Goal: Find specific page/section: Find specific page/section

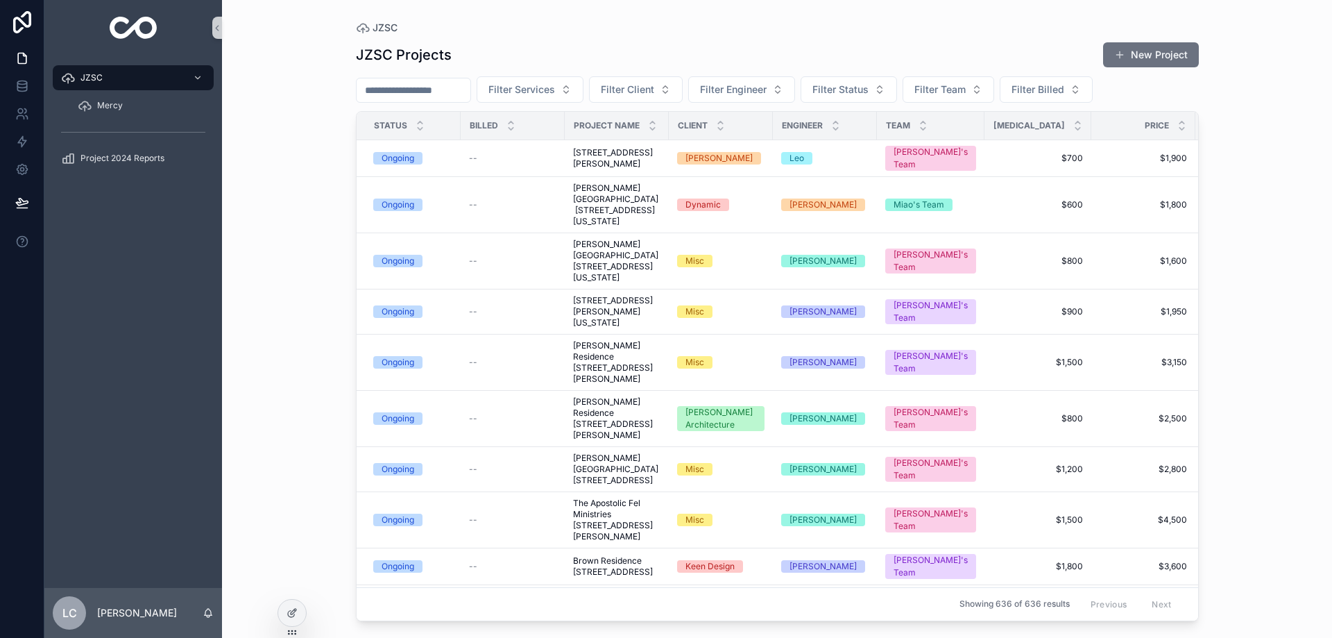
click at [390, 84] on input "scrollable content" at bounding box center [414, 89] width 114 height 19
type input "*********"
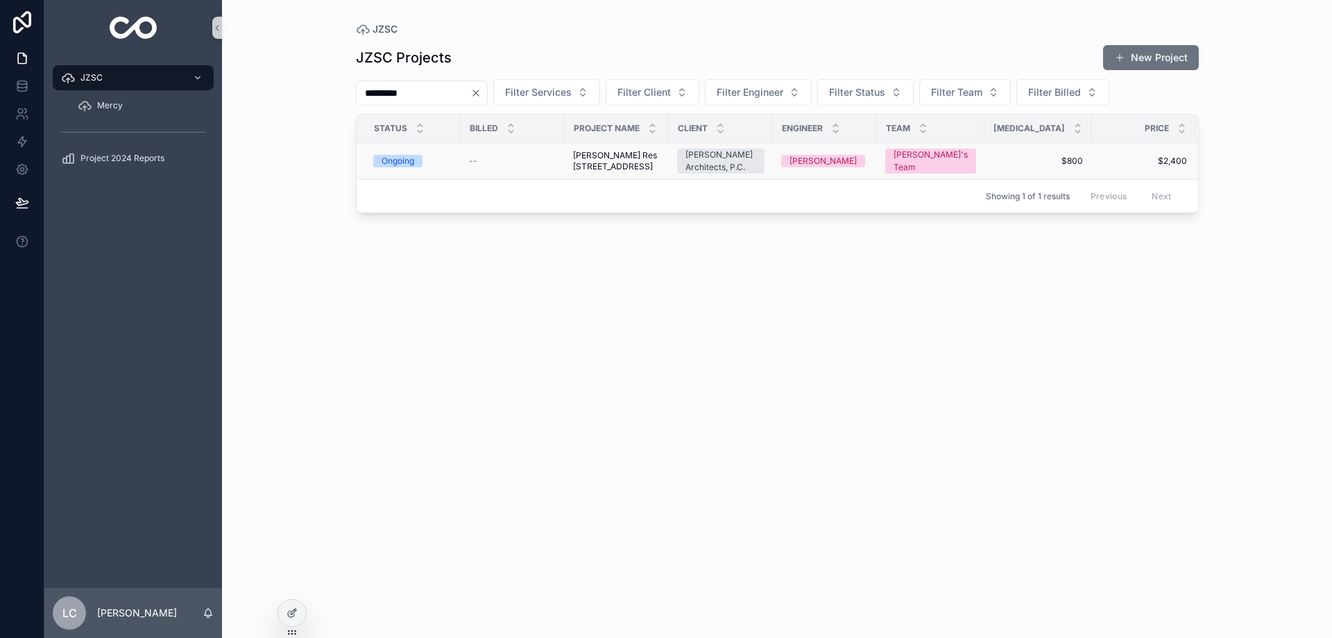
click at [619, 169] on span "[PERSON_NAME] Res [STREET_ADDRESS]" at bounding box center [616, 161] width 87 height 22
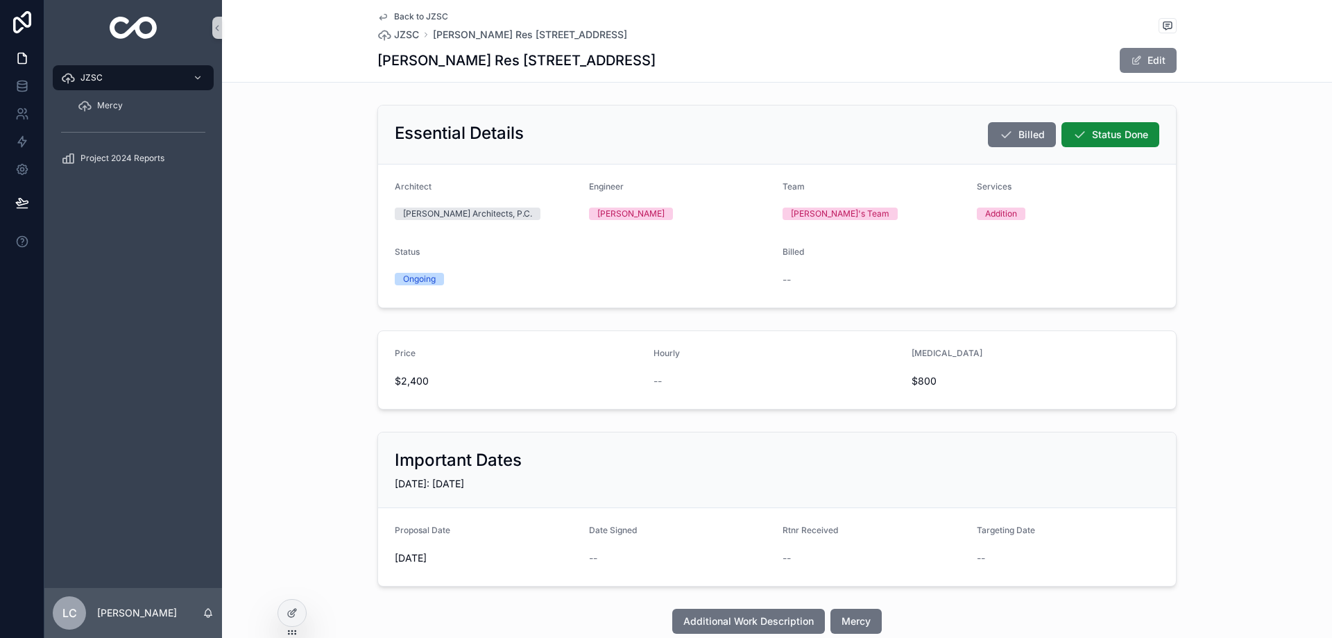
click at [1135, 61] on span "scrollable content" at bounding box center [1136, 60] width 11 height 11
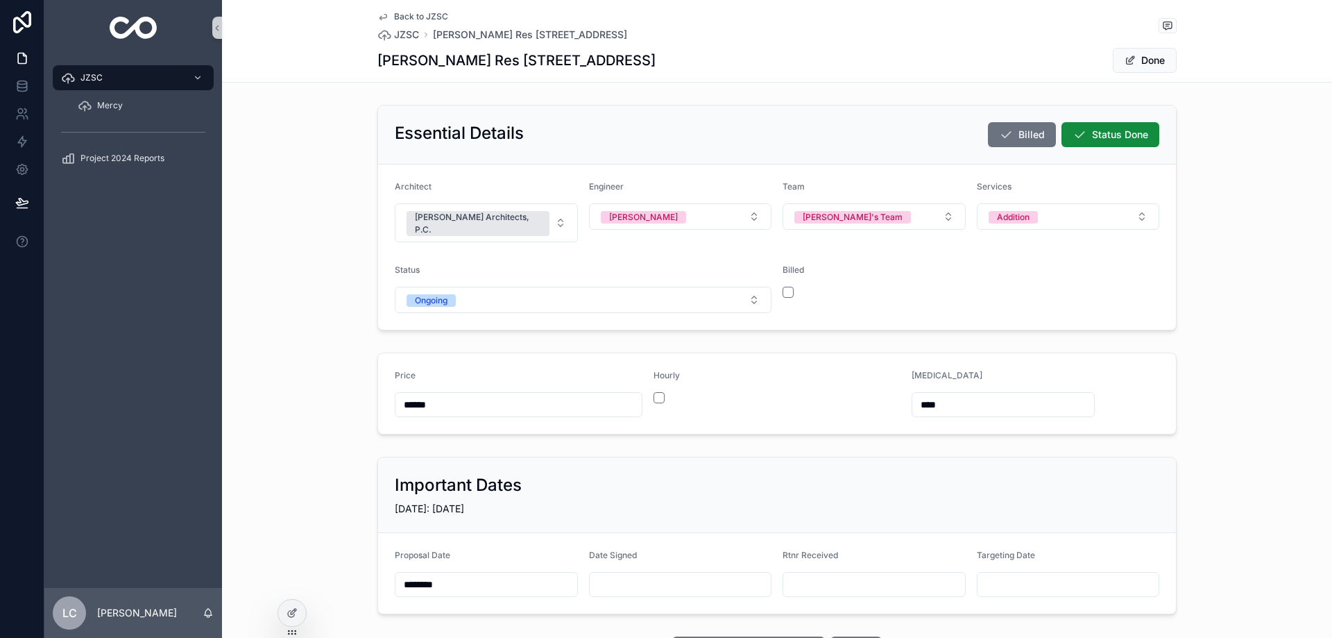
drag, startPoint x: 607, startPoint y: 584, endPoint x: 615, endPoint y: 575, distance: 12.4
click at [608, 584] on form "Proposal Date ******** Date Signed Rtnr Received Targeting Date" at bounding box center [777, 573] width 798 height 80
click at [615, 575] on input "scrollable content" at bounding box center [681, 584] width 182 height 19
click at [714, 413] on button "3" at bounding box center [714, 415] width 25 height 25
type input "********"
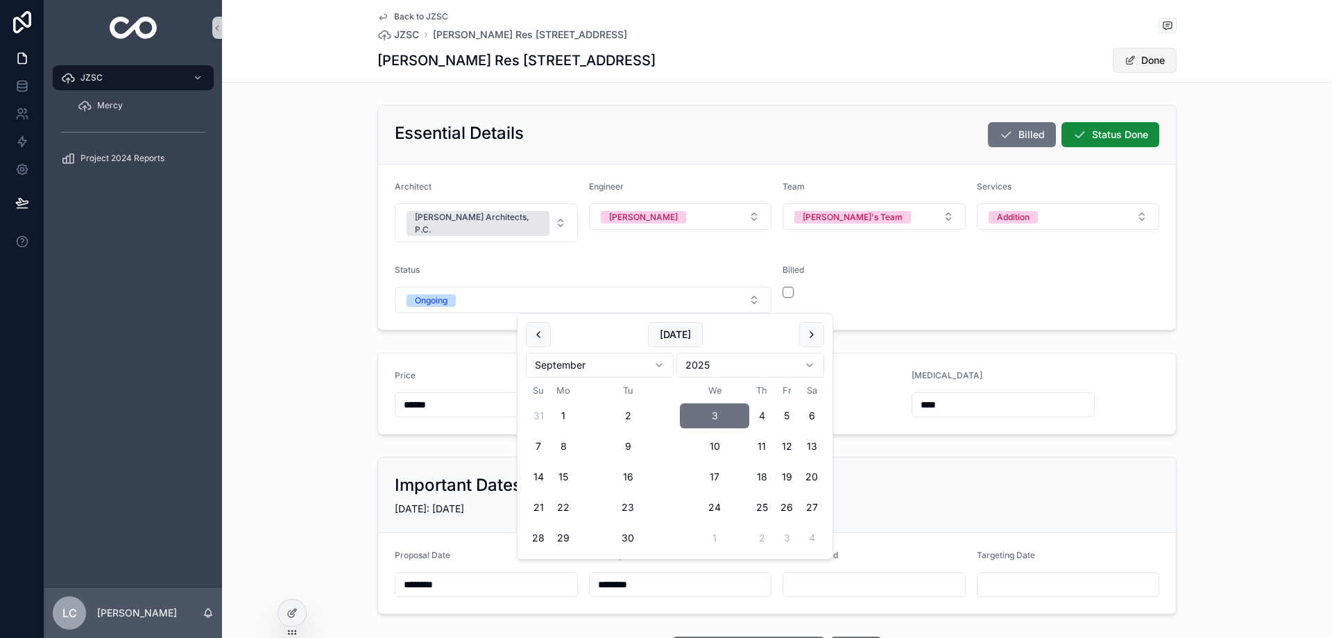
click at [1132, 60] on button "Done" at bounding box center [1145, 60] width 64 height 25
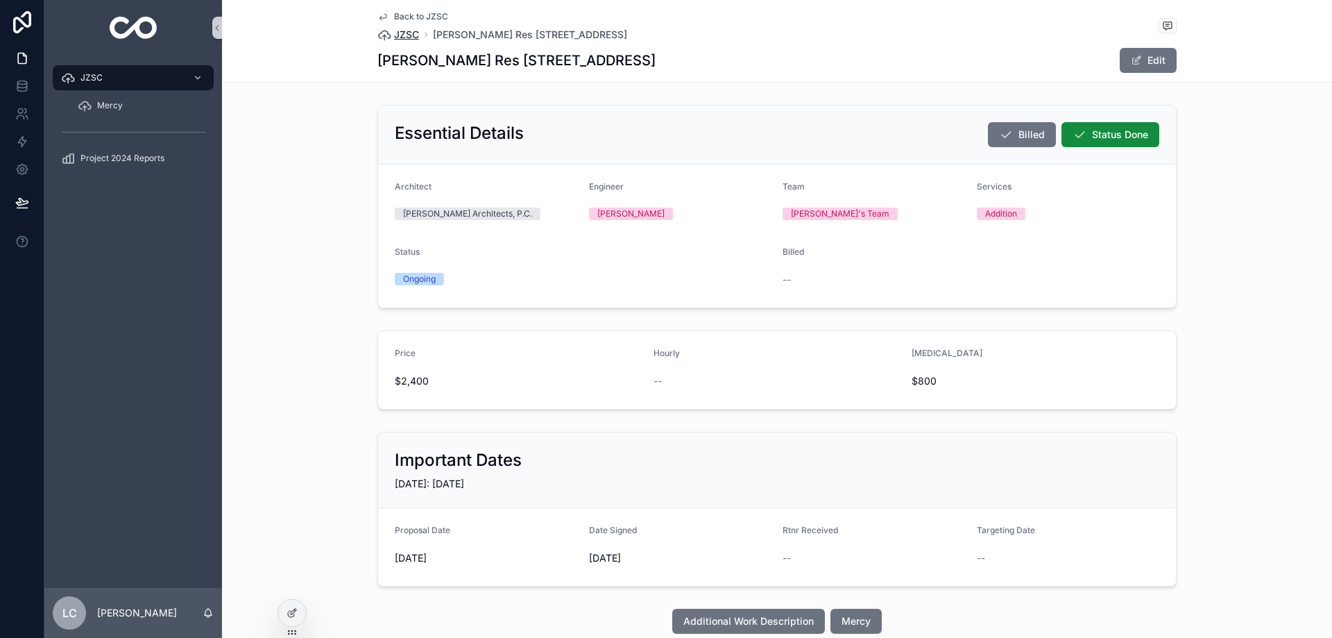
click at [408, 37] on span "JZSC" at bounding box center [406, 35] width 25 height 14
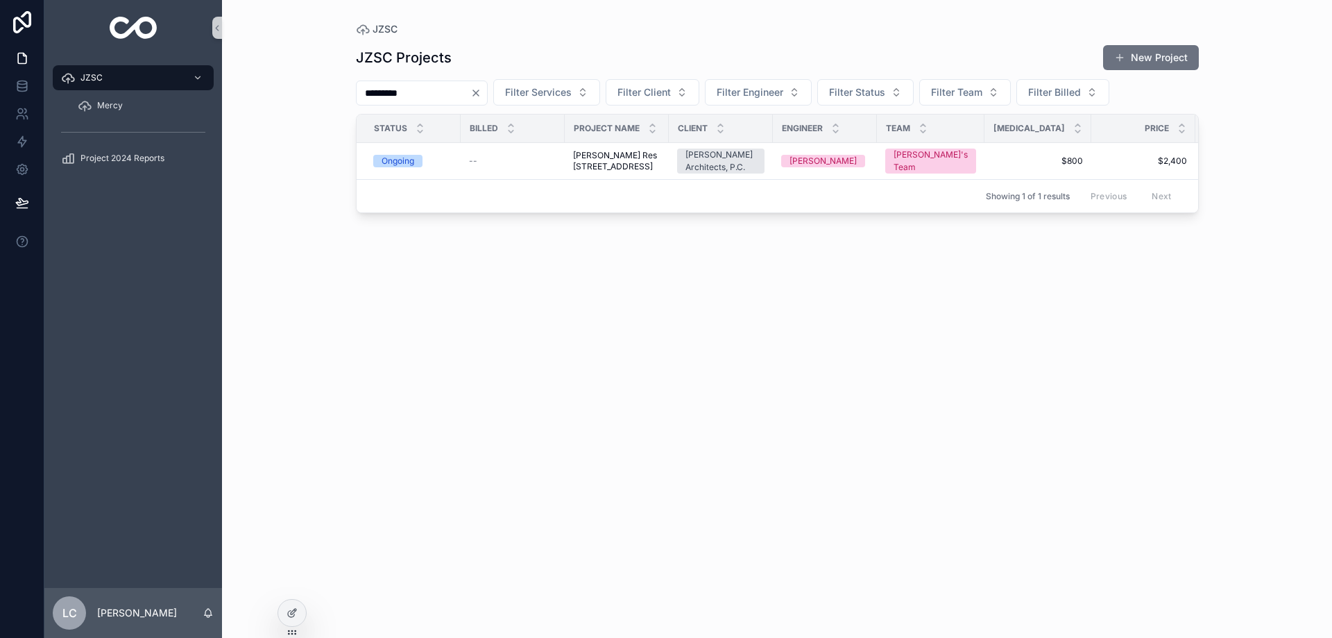
click at [482, 92] on icon "Clear" at bounding box center [475, 92] width 11 height 11
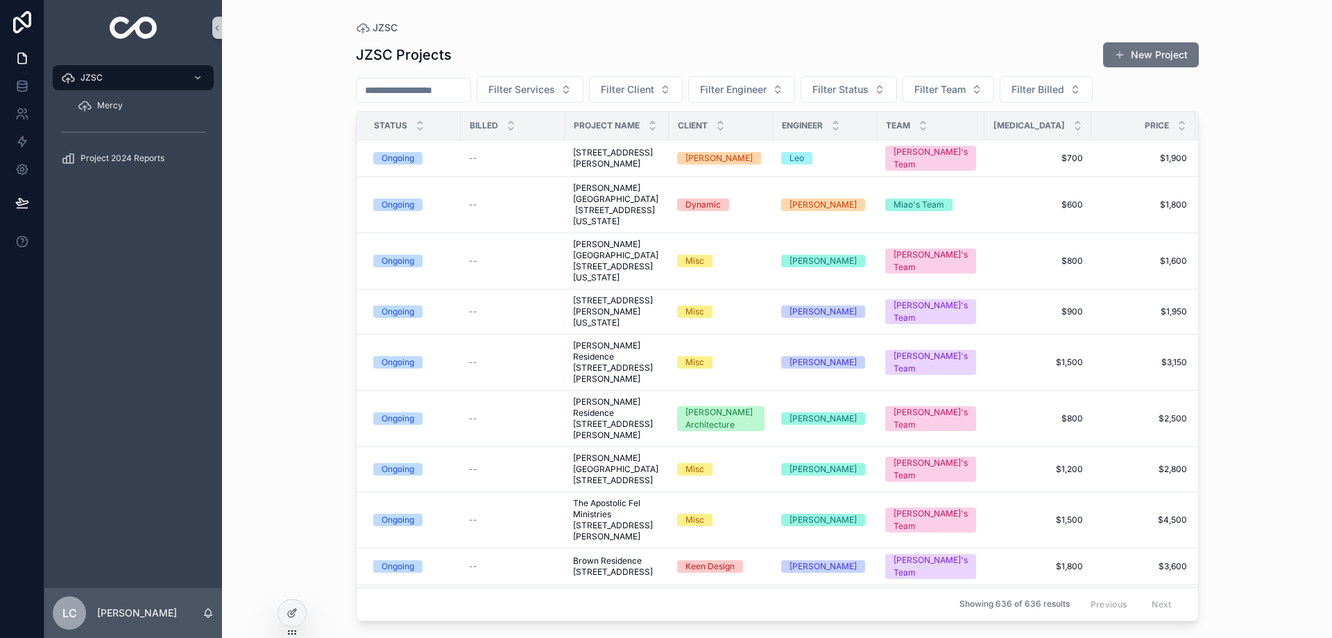
click at [452, 92] on input "scrollable content" at bounding box center [414, 89] width 114 height 19
type input "*****"
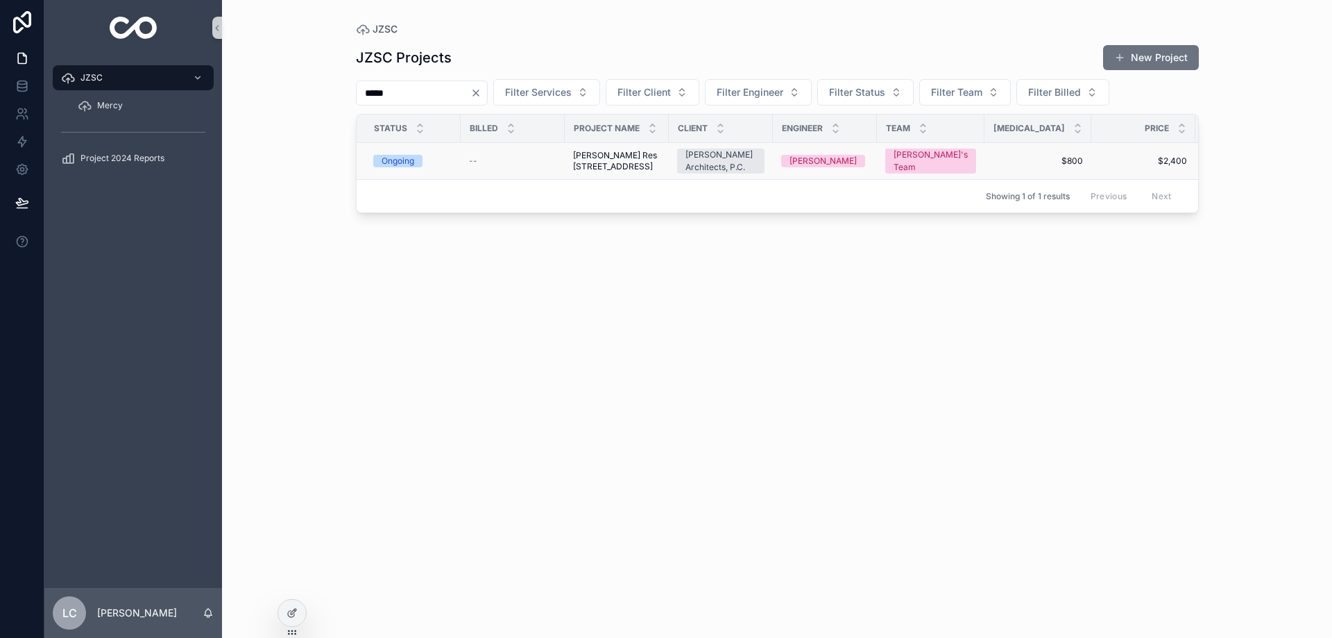
click at [598, 159] on span "[PERSON_NAME] Res [STREET_ADDRESS]" at bounding box center [616, 161] width 87 height 22
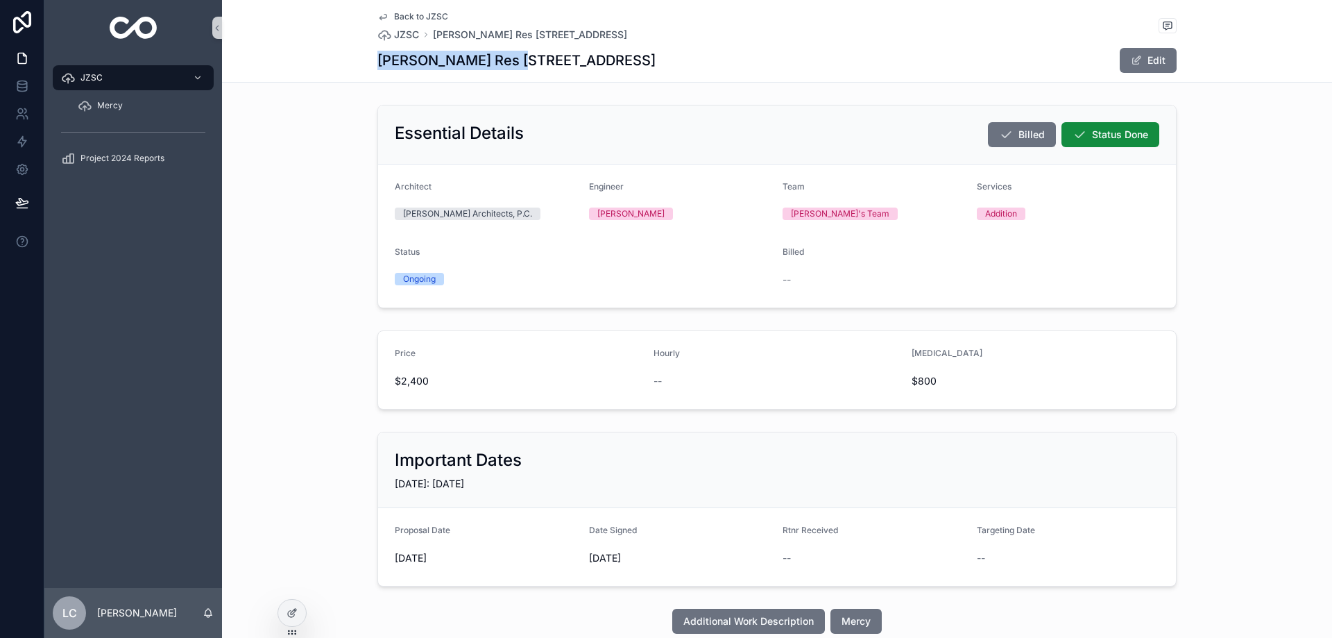
drag, startPoint x: 374, startPoint y: 60, endPoint x: 509, endPoint y: 59, distance: 134.6
click at [509, 59] on h1 "[PERSON_NAME] Res [STREET_ADDRESS]" at bounding box center [516, 60] width 278 height 19
copy h1 "[PERSON_NAME] Res"
click at [391, 636] on div "Additional Work Description Mercy" at bounding box center [777, 621] width 1110 height 36
click at [400, 35] on span "JZSC" at bounding box center [406, 35] width 25 height 14
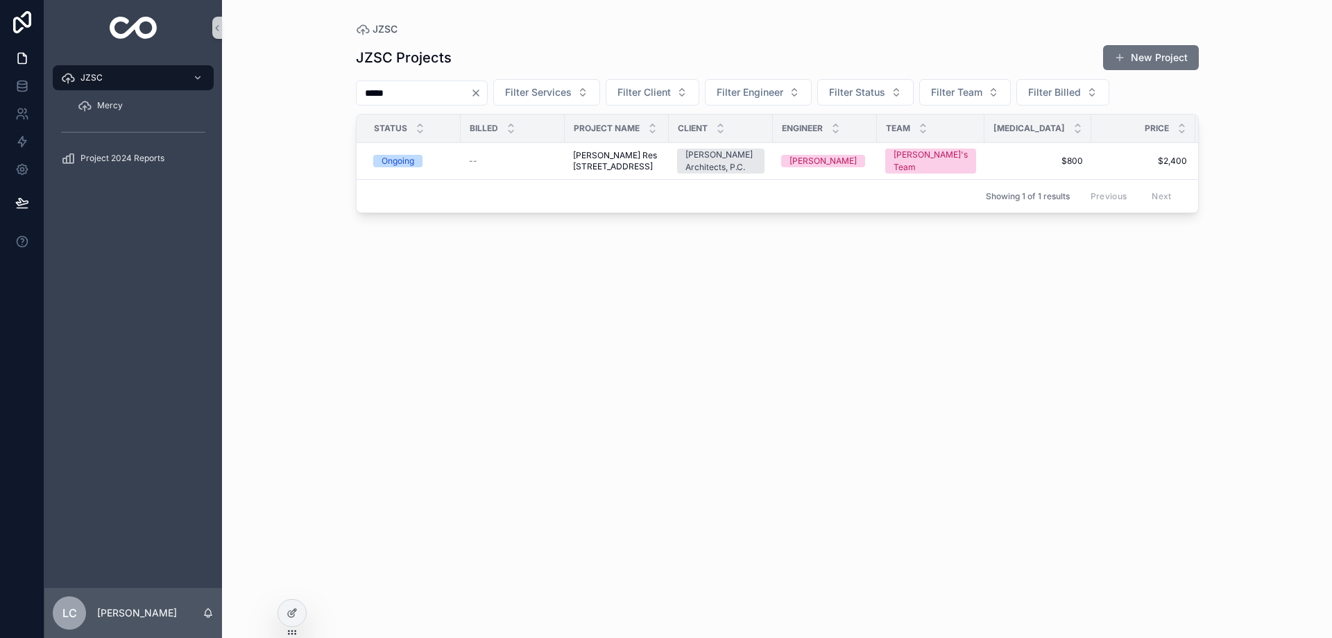
click at [482, 93] on icon "Clear" at bounding box center [475, 92] width 11 height 11
